Goal: Task Accomplishment & Management: Use online tool/utility

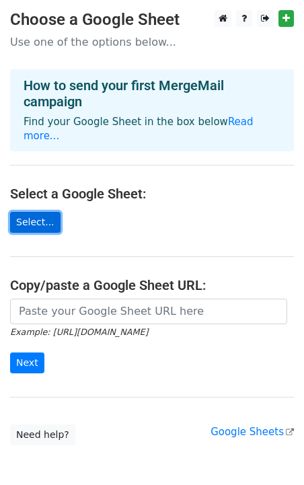
click at [36, 212] on link "Select..." at bounding box center [35, 222] width 50 height 21
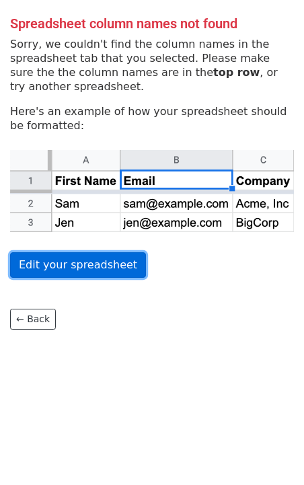
click at [89, 268] on link "Edit your spreadsheet" at bounding box center [78, 265] width 136 height 26
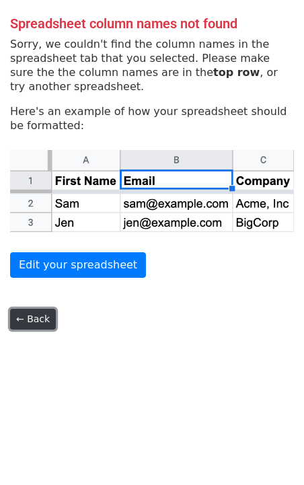
click at [38, 317] on link "← Back" at bounding box center [33, 319] width 46 height 21
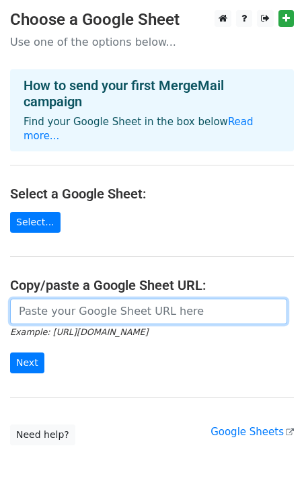
click at [61, 303] on input "url" at bounding box center [148, 312] width 277 height 26
paste input "https://docs.google.com/spreadsheets/d/1-1rrQmxfjBURCwuasjyDBTTMY32i7zfzzpPADuN…"
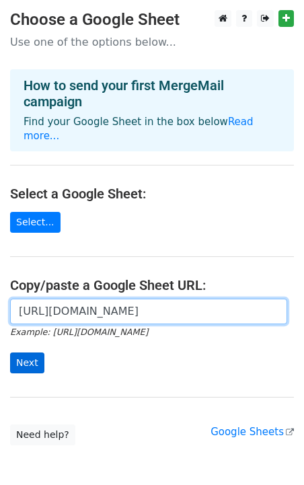
type input "https://docs.google.com/spreadsheets/d/1-1rrQmxfjBURCwuasjyDBTTMY32i7zfzzpPADuN…"
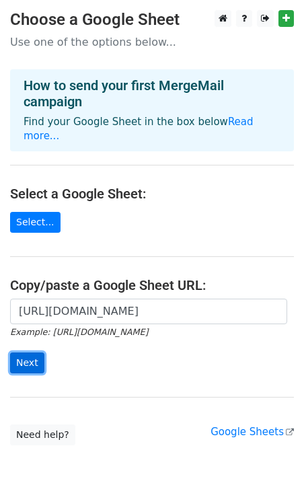
click at [30, 353] on input "Next" at bounding box center [27, 363] width 34 height 21
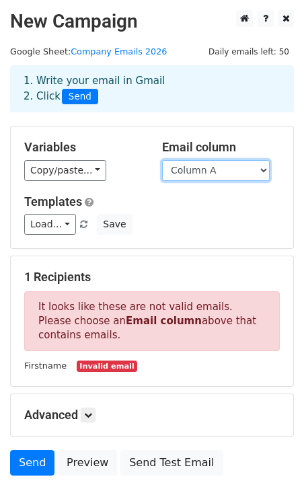
click at [211, 172] on select "Column A Column B Column C Column D" at bounding box center [216, 170] width 108 height 21
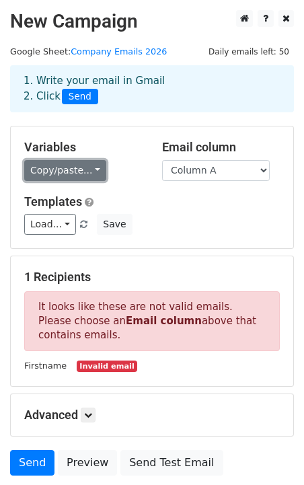
click at [54, 169] on link "Copy/paste..." at bounding box center [65, 170] width 82 height 21
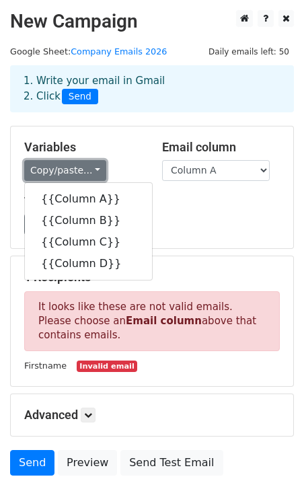
click at [54, 169] on link "Copy/paste..." at bounding box center [65, 170] width 82 height 21
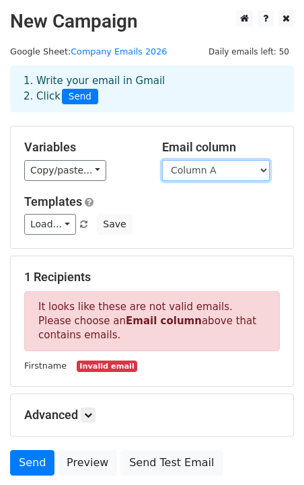
click at [207, 168] on select "Column A Column B Column C Column D" at bounding box center [216, 170] width 108 height 21
select select "Column D"
click at [162, 160] on select "Column A Column B Column C Column D" at bounding box center [216, 170] width 108 height 21
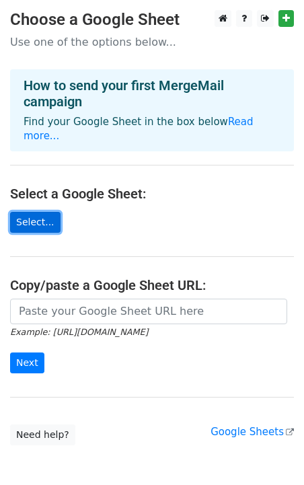
click at [42, 213] on link "Select..." at bounding box center [35, 222] width 50 height 21
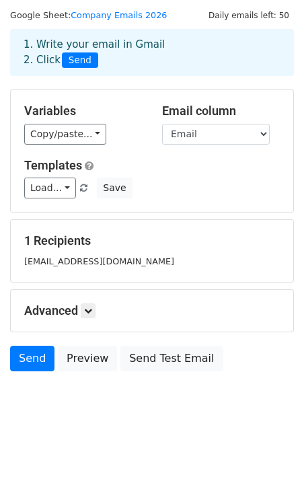
scroll to position [37, 0]
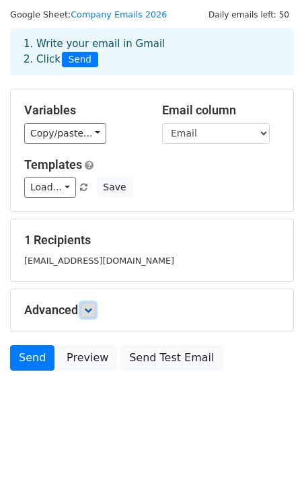
click at [85, 310] on link at bounding box center [88, 310] width 15 height 15
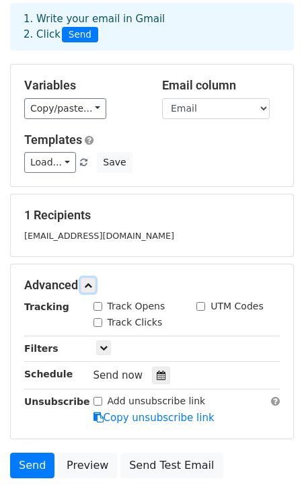
scroll to position [68, 0]
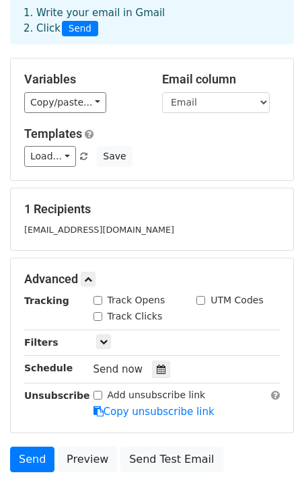
click at [98, 305] on div "Track Opens" at bounding box center [130, 300] width 72 height 14
click at [98, 301] on input "Track Opens" at bounding box center [98, 300] width 9 height 9
checkbox input "true"
click at [100, 318] on input "Track Clicks" at bounding box center [98, 316] width 9 height 9
checkbox input "true"
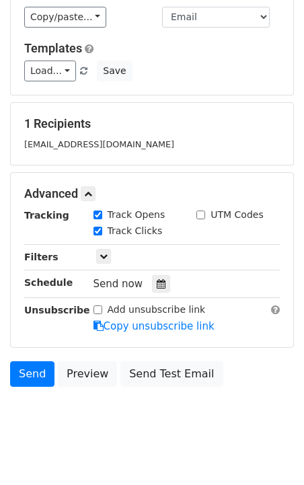
scroll to position [154, 0]
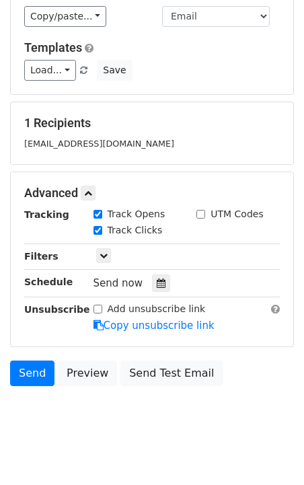
click at [102, 307] on div "Add unsubscribe link" at bounding box center [150, 309] width 112 height 14
click at [98, 307] on input "Add unsubscribe link" at bounding box center [98, 309] width 9 height 9
click at [98, 312] on input "Add unsubscribe link" at bounding box center [98, 309] width 9 height 9
checkbox input "false"
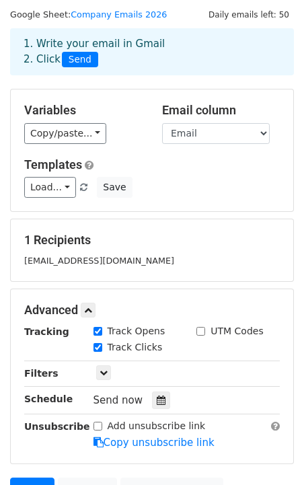
scroll to position [30, 0]
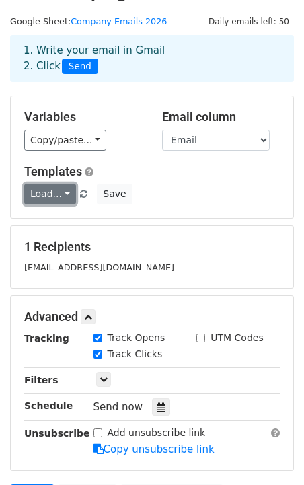
click at [56, 193] on link "Load..." at bounding box center [50, 194] width 52 height 21
click at [125, 175] on h5 "Templates" at bounding box center [152, 171] width 256 height 15
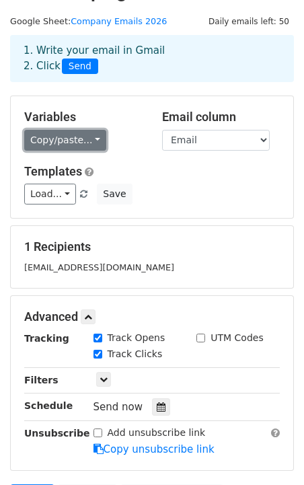
click at [75, 145] on link "Copy/paste..." at bounding box center [65, 140] width 82 height 21
